Goal: Task Accomplishment & Management: Use online tool/utility

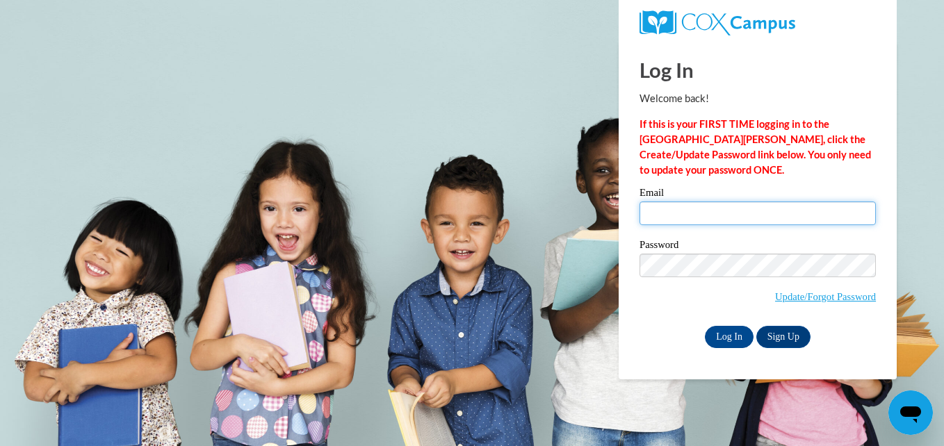
click at [720, 215] on input "Email" at bounding box center [758, 214] width 236 height 24
type input "[EMAIL_ADDRESS][DOMAIN_NAME]"
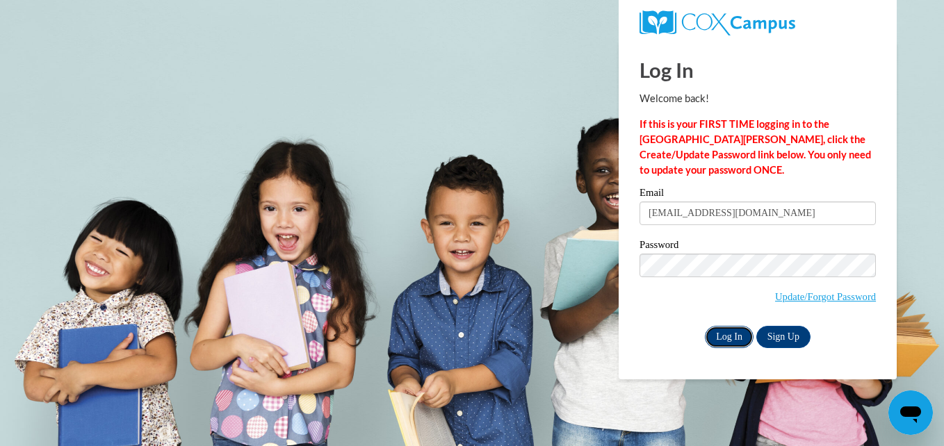
click at [725, 340] on input "Log In" at bounding box center [729, 337] width 49 height 22
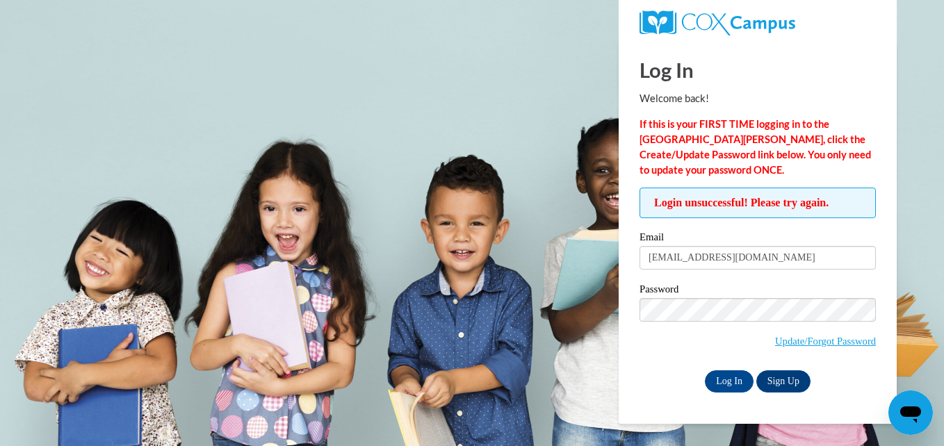
click at [705, 371] on input "Log In" at bounding box center [729, 382] width 49 height 22
click at [737, 380] on input "Log In" at bounding box center [729, 382] width 49 height 22
click at [705, 371] on input "Log In" at bounding box center [729, 382] width 49 height 22
click at [723, 372] on input "Log In" at bounding box center [729, 382] width 49 height 22
click at [810, 338] on link "Update/Forgot Password" at bounding box center [825, 341] width 101 height 11
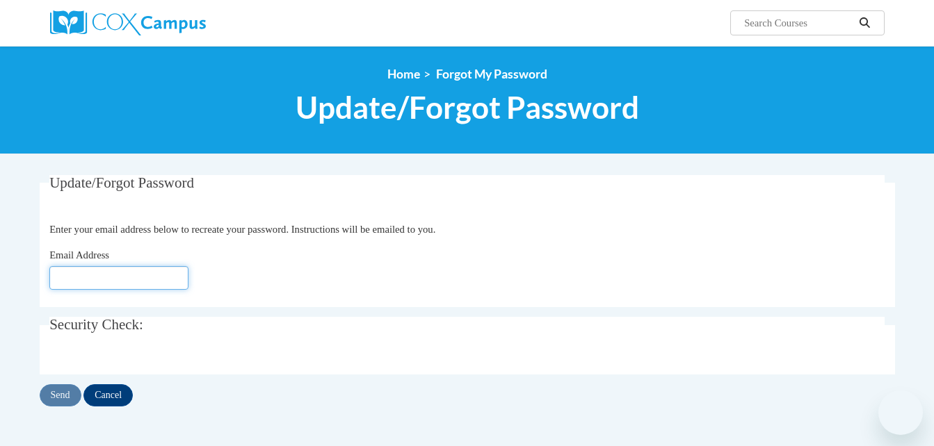
drag, startPoint x: 0, startPoint y: 0, endPoint x: 169, endPoint y: 275, distance: 323.1
click at [169, 275] on input "Email Address" at bounding box center [118, 278] width 139 height 24
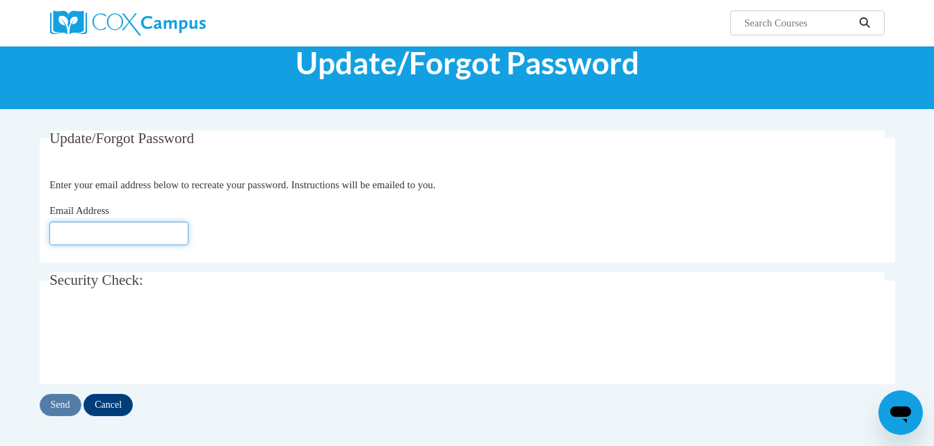
scroll to position [45, 0]
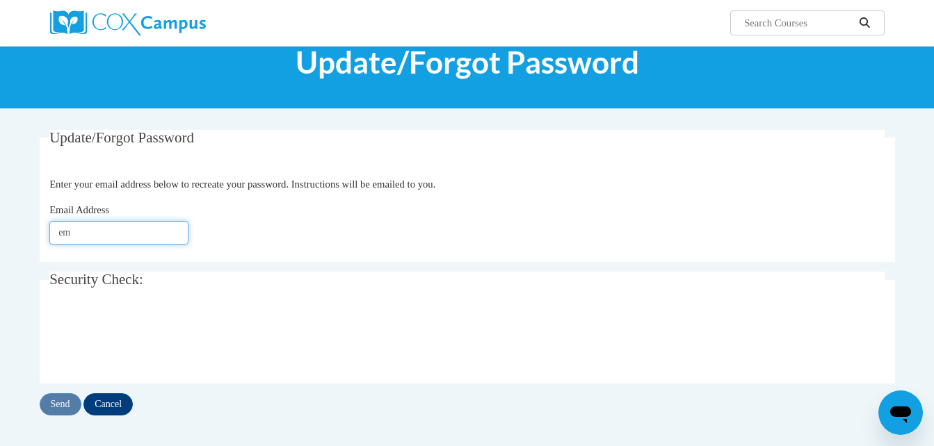
type input "emilygrace050305@gmail.com"
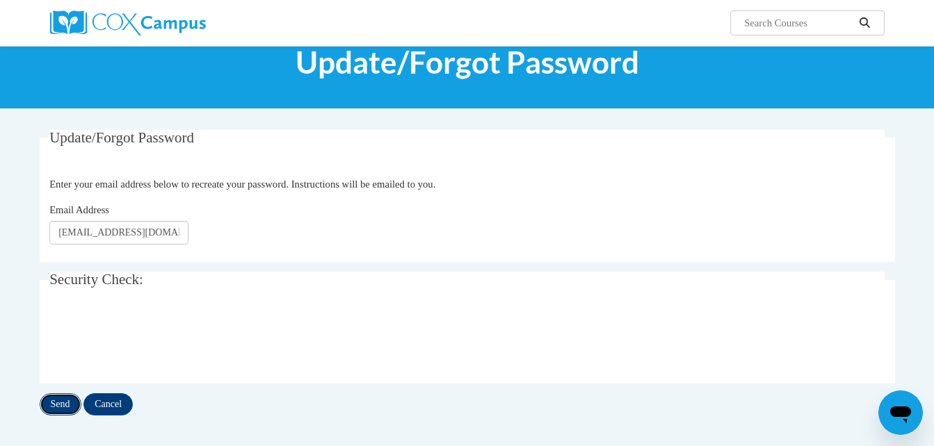
click at [54, 400] on input "Send" at bounding box center [61, 405] width 42 height 22
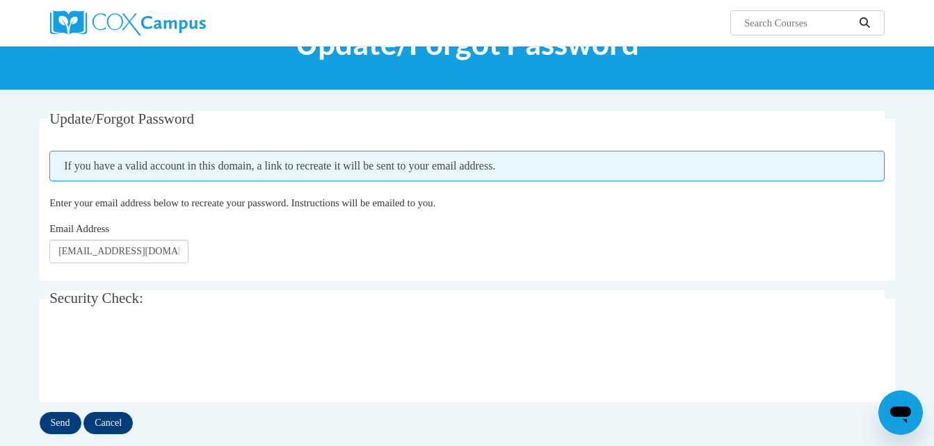
scroll to position [63, 0]
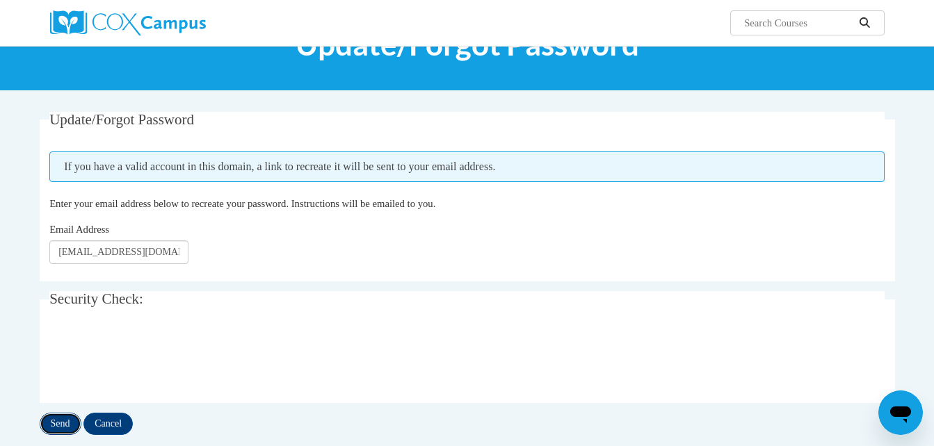
click at [58, 416] on input "Send" at bounding box center [61, 424] width 42 height 22
click at [92, 256] on input "[EMAIL_ADDRESS][DOMAIN_NAME]" at bounding box center [118, 253] width 139 height 24
click at [92, 256] on input "emilygrace050305@gmail.com" at bounding box center [118, 253] width 139 height 24
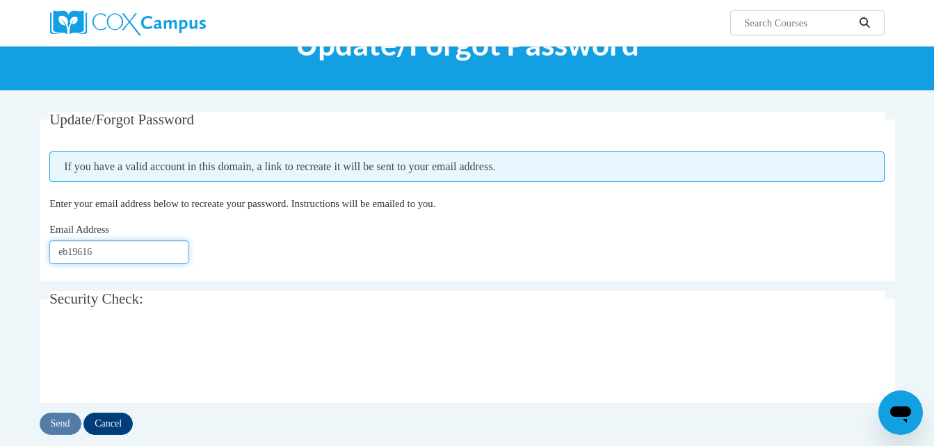
type input "[EMAIL_ADDRESS][DOMAIN_NAME]"
click at [65, 418] on input "Send" at bounding box center [61, 424] width 42 height 22
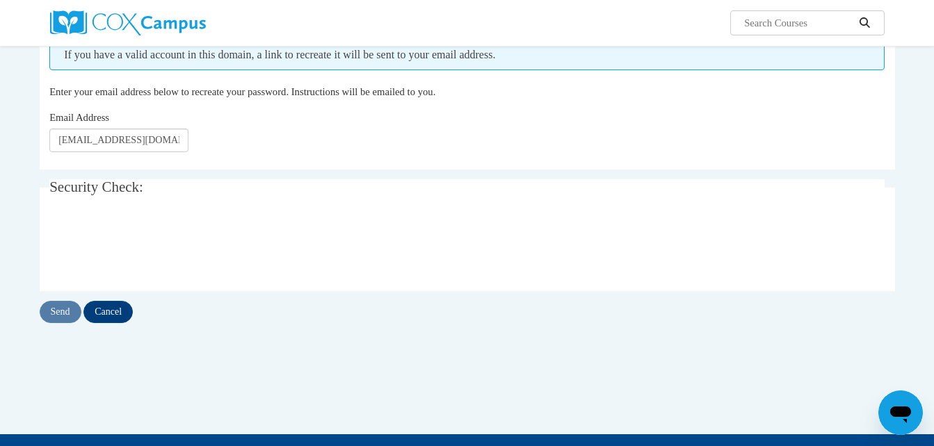
scroll to position [176, 0]
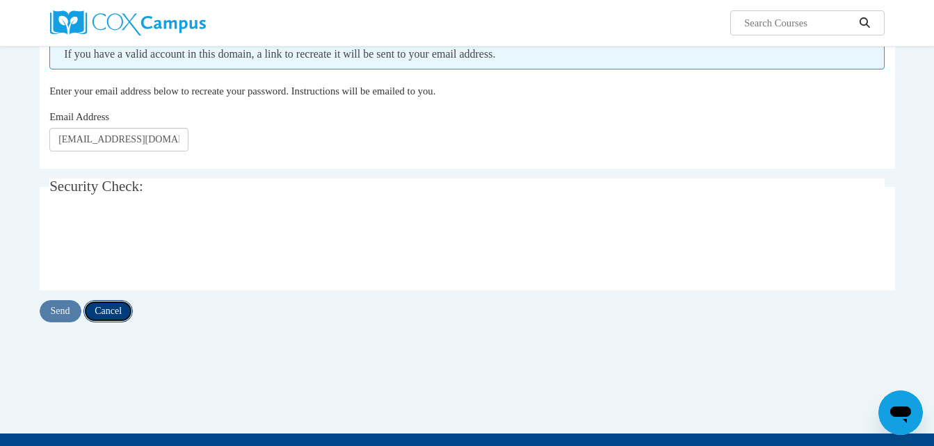
click at [99, 320] on input "Cancel" at bounding box center [107, 311] width 49 height 22
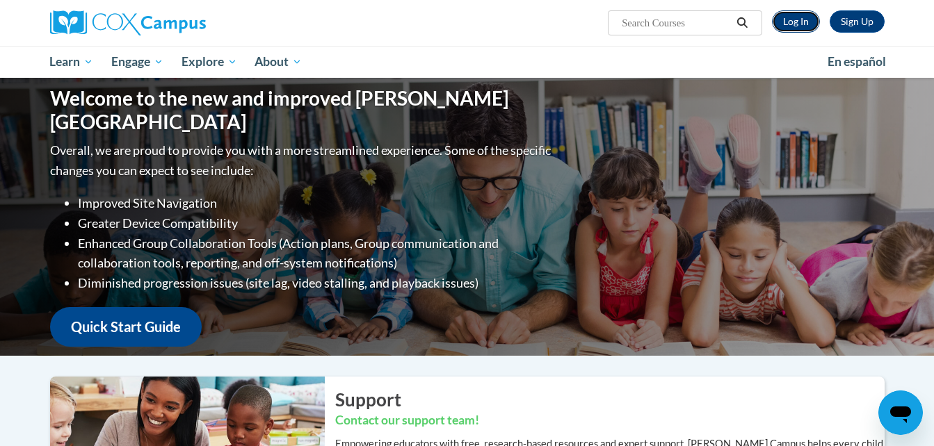
click at [793, 21] on link "Log In" at bounding box center [796, 21] width 48 height 22
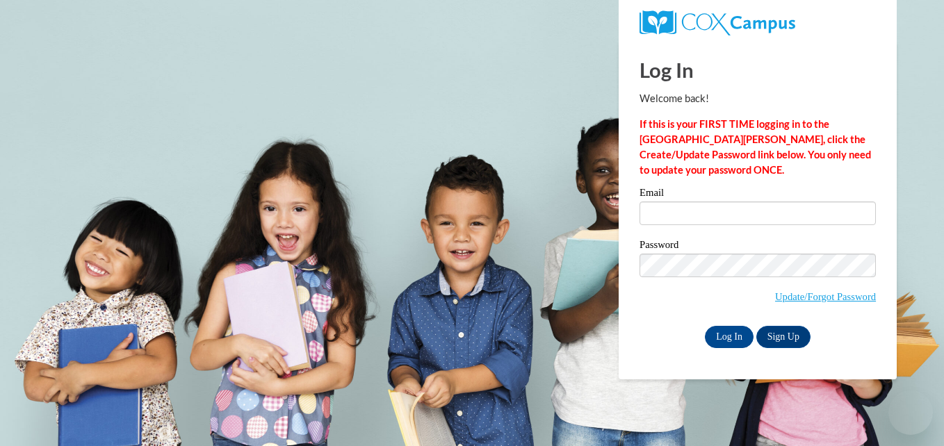
click at [677, 222] on input "Email" at bounding box center [758, 214] width 236 height 24
type input "[EMAIL_ADDRESS][DOMAIN_NAME]"
click at [734, 335] on input "Log In" at bounding box center [729, 337] width 49 height 22
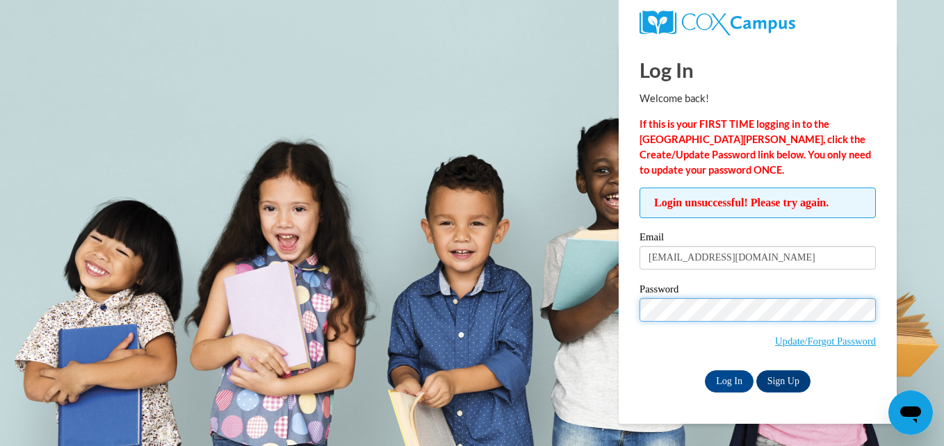
click at [705, 371] on input "Log In" at bounding box center [729, 382] width 49 height 22
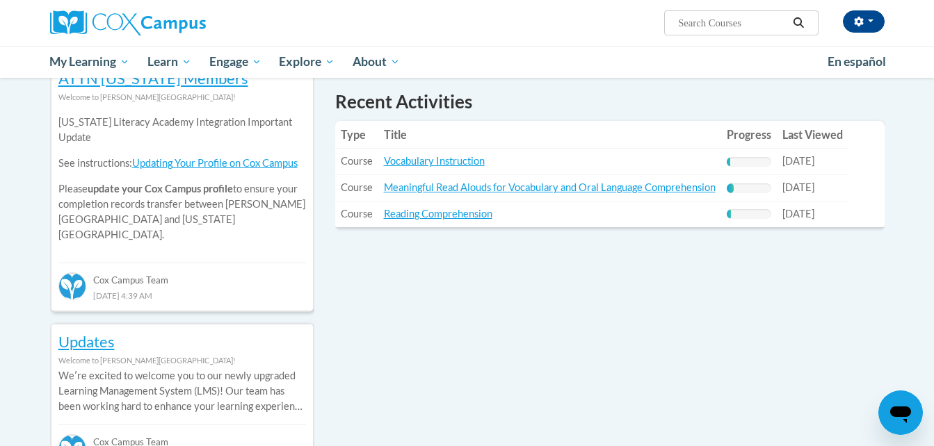
scroll to position [484, 0]
click at [409, 161] on link "Vocabulary Instruction" at bounding box center [434, 160] width 101 height 12
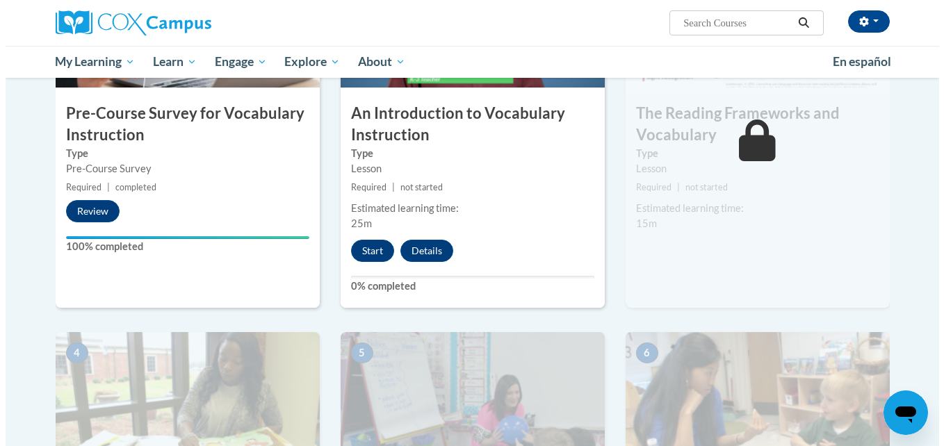
scroll to position [436, 0]
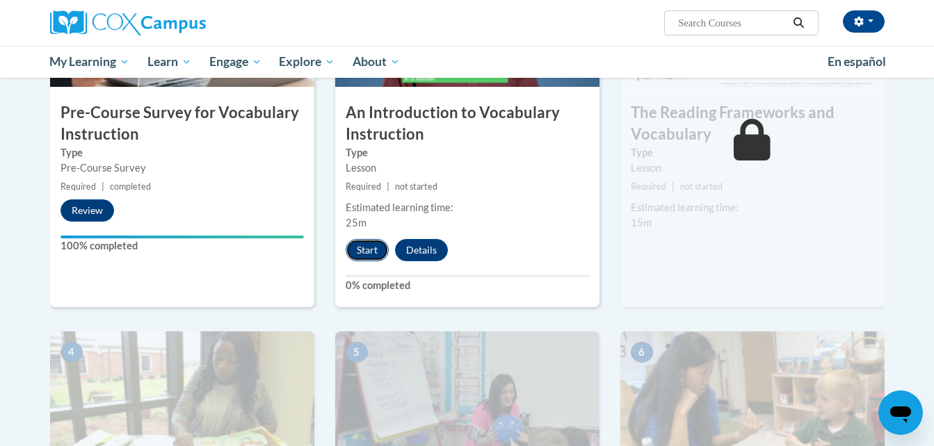
click at [354, 243] on button "Start" at bounding box center [367, 250] width 43 height 22
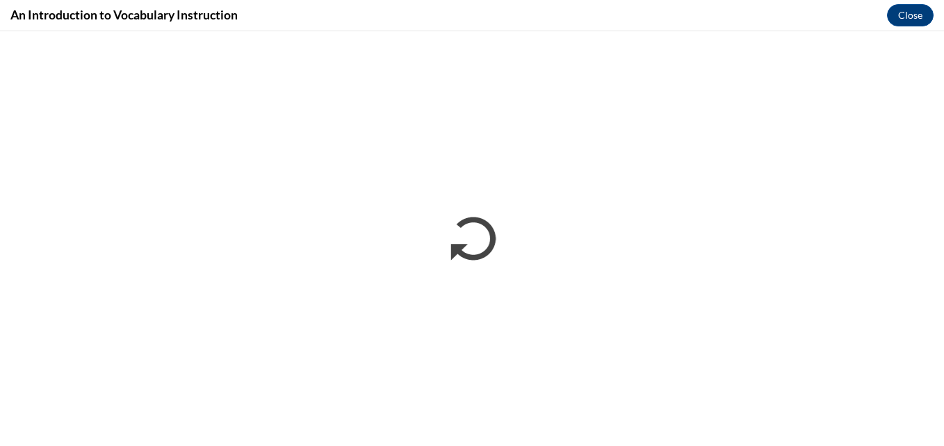
scroll to position [0, 0]
